Goal: Find specific page/section: Find specific page/section

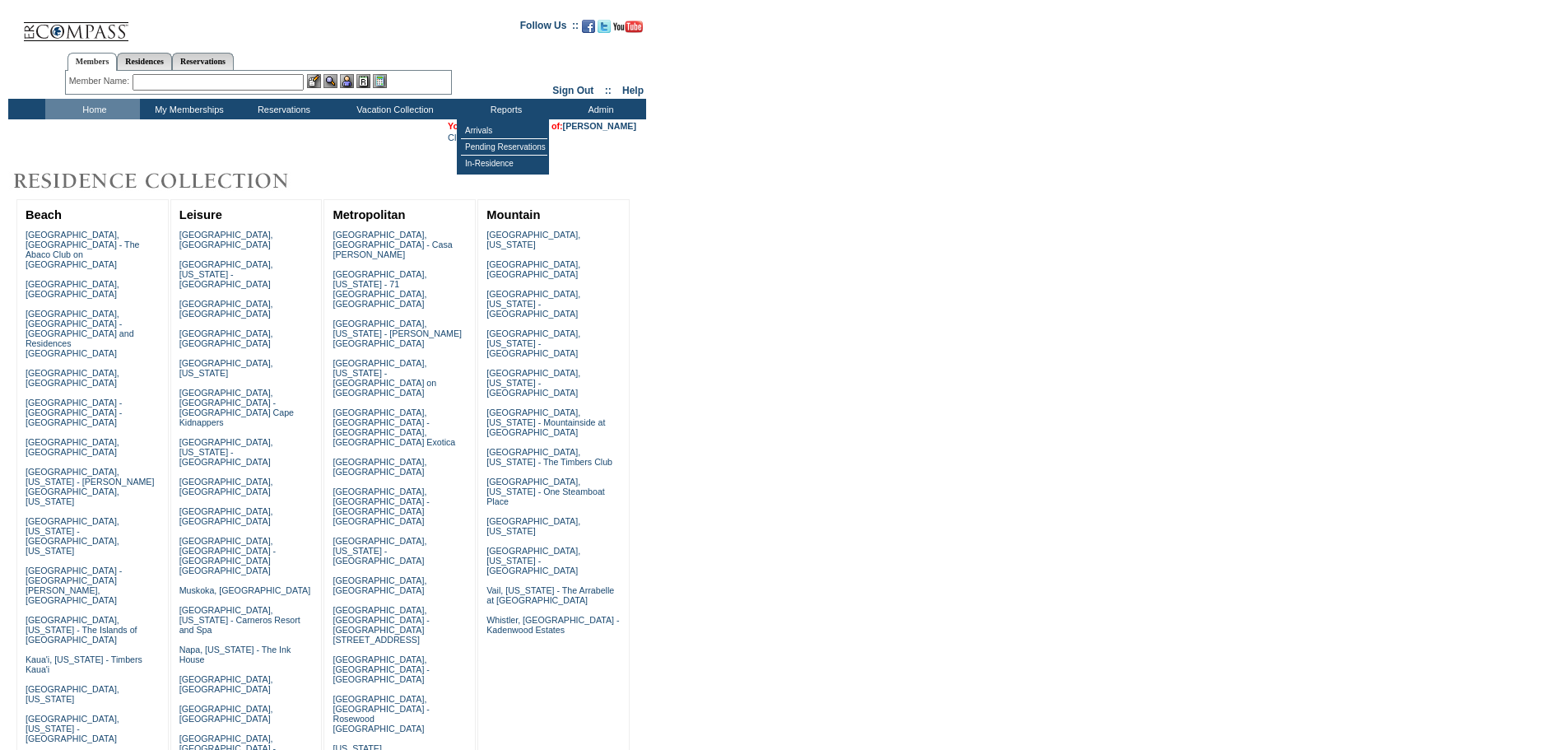
click at [290, 85] on input "text" at bounding box center [217, 82] width 171 height 16
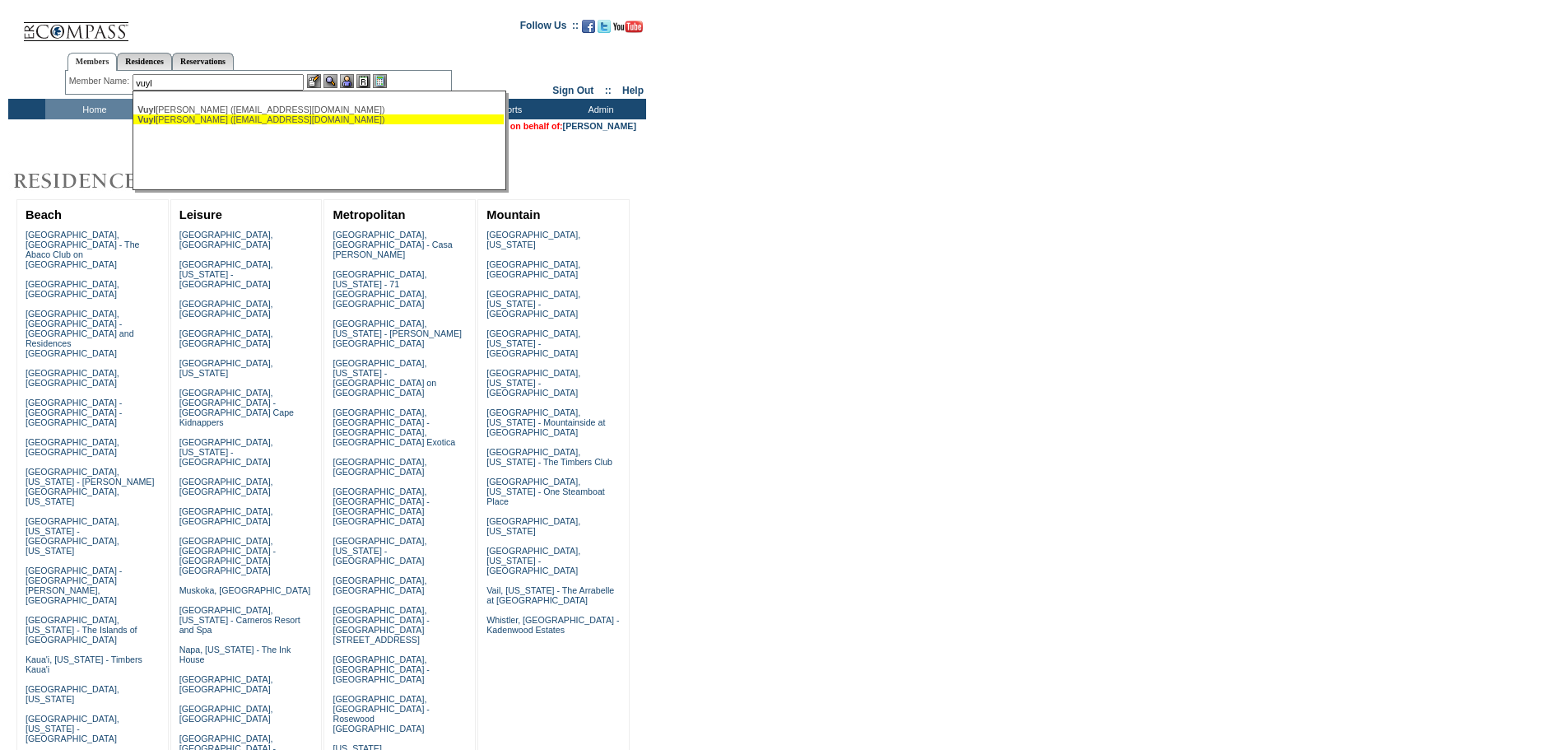
click at [300, 126] on ul "[PERSON_NAME] ([EMAIL_ADDRESS][DOMAIN_NAME]) [PERSON_NAME] ([EMAIL_ADDRESS][DOM…" at bounding box center [318, 114] width 370 height 28
click at [324, 121] on div "[PERSON_NAME] ([EMAIL_ADDRESS][DOMAIN_NAME])" at bounding box center [319, 119] width 362 height 10
type input "[PERSON_NAME] ([EMAIL_ADDRESS][DOMAIN_NAME])"
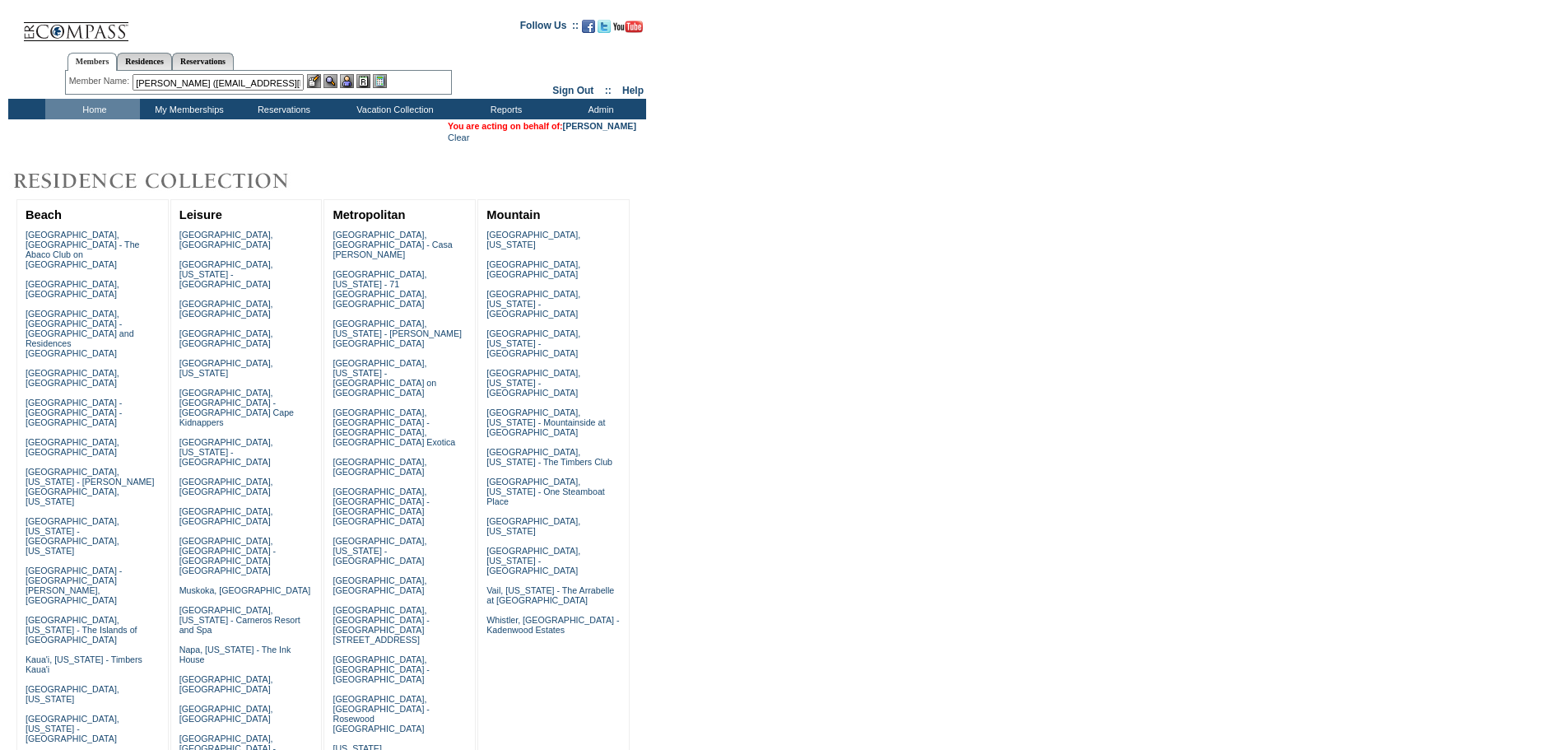
click at [346, 82] on img at bounding box center [346, 81] width 14 height 14
click at [330, 79] on img at bounding box center [330, 81] width 14 height 14
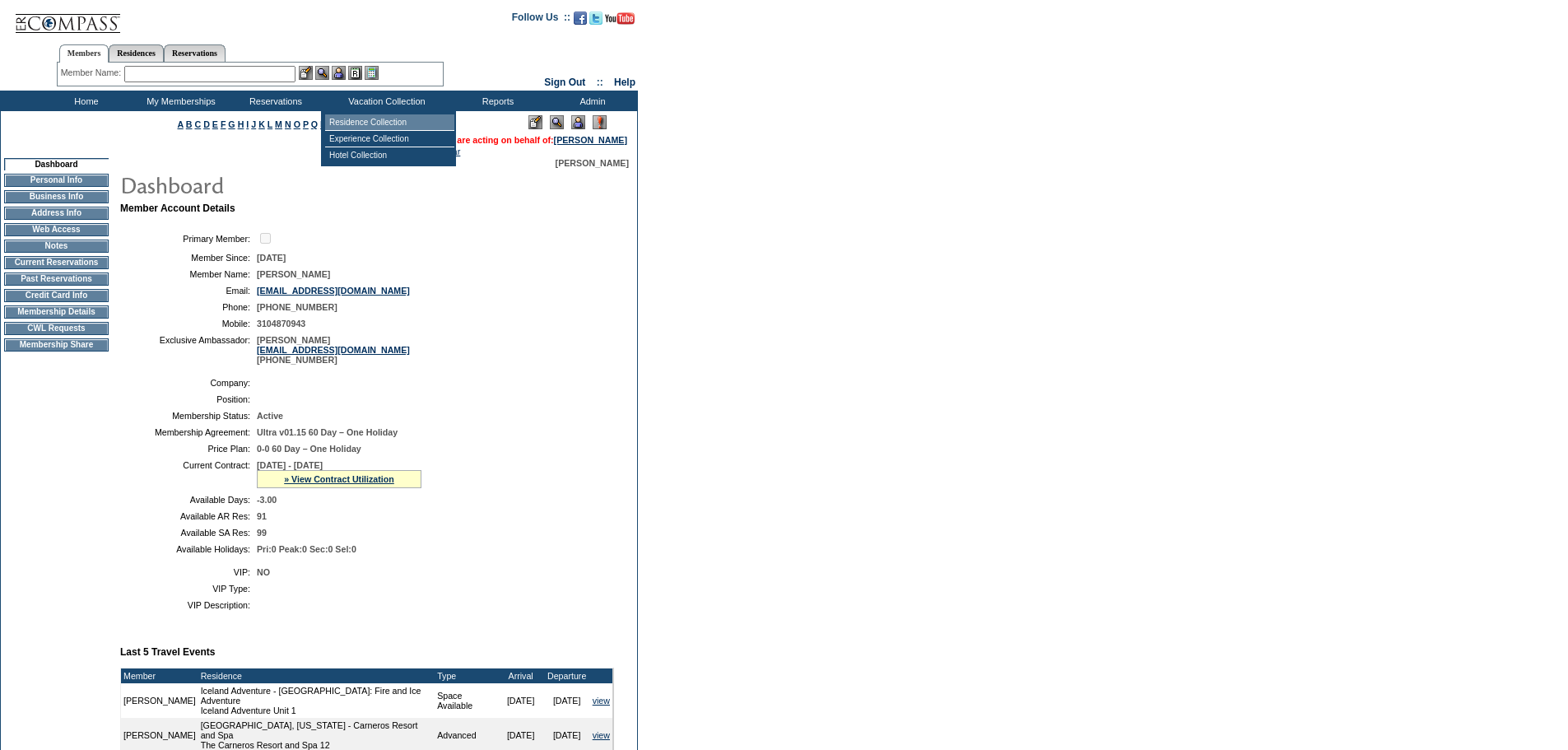
click at [390, 117] on td "Residence Collection" at bounding box center [390, 122] width 130 height 16
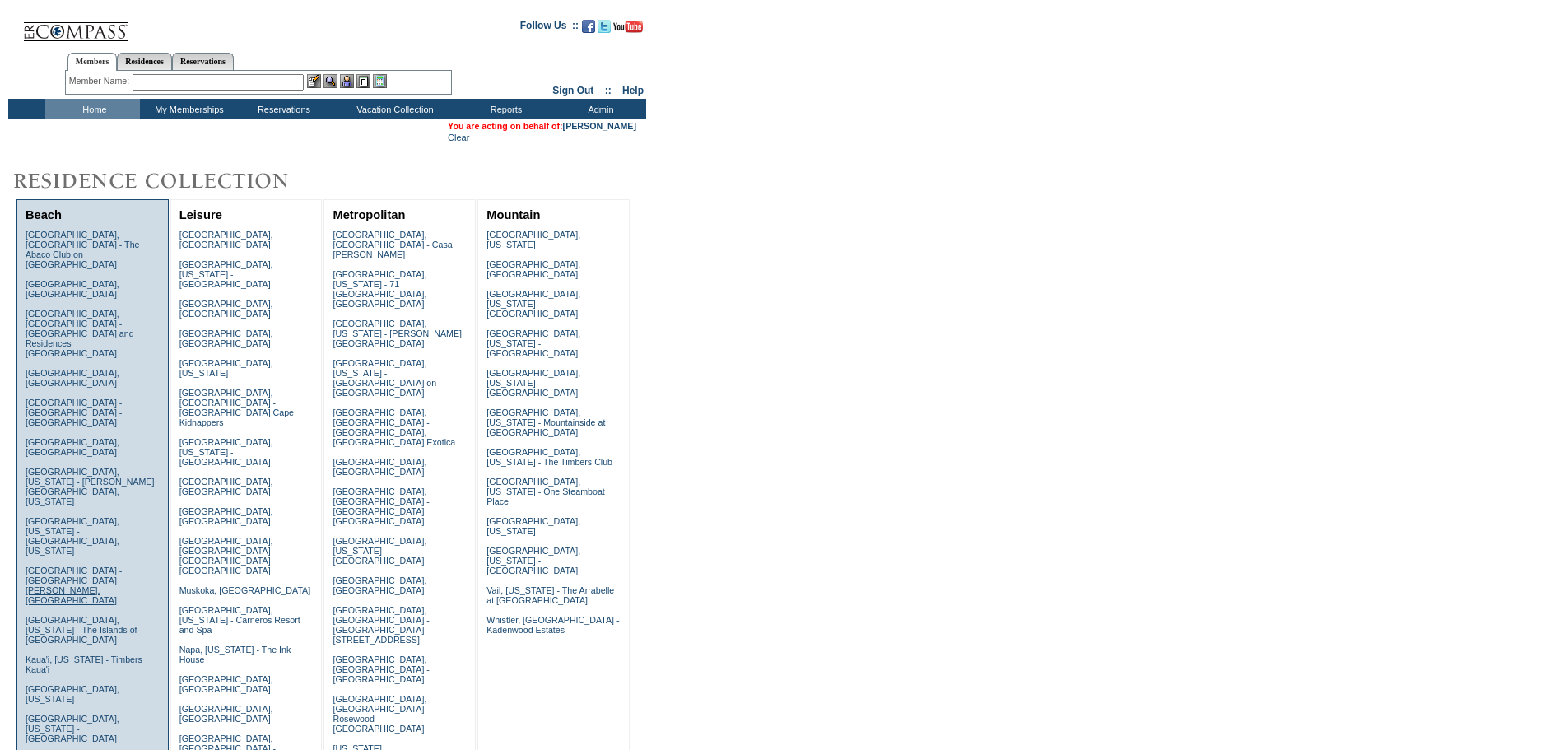
click at [106, 565] on link "Grand Cayman Island - The Ritz-Carlton, Grand Cayman" at bounding box center [73, 585] width 96 height 40
